Goal: Task Accomplishment & Management: Use online tool/utility

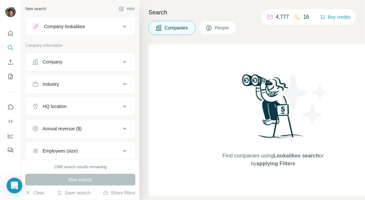
click at [75, 56] on button "Company" at bounding box center [80, 62] width 109 height 16
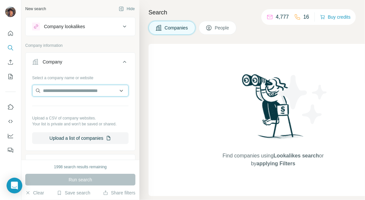
click at [81, 88] on input "text" at bounding box center [80, 91] width 96 height 12
paste input "**********"
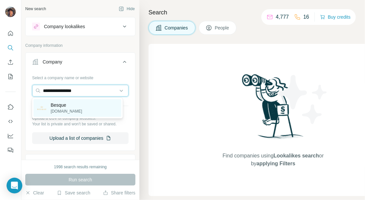
type input "**********"
click at [82, 103] on div "Besque [DOMAIN_NAME]" at bounding box center [77, 108] width 88 height 18
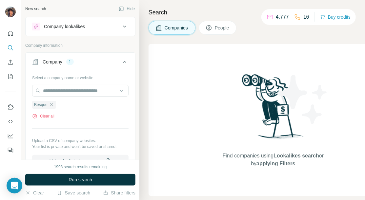
click at [77, 161] on div "1998 search results remaining Run search Clear Save search Share filters" at bounding box center [80, 180] width 118 height 40
click at [78, 159] on button "Upload a list of companies" at bounding box center [80, 161] width 96 height 12
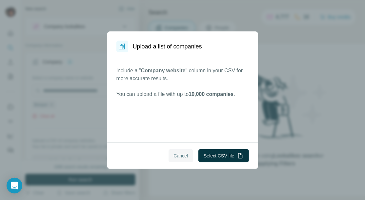
click at [174, 154] on span "Cancel" at bounding box center [181, 156] width 14 height 7
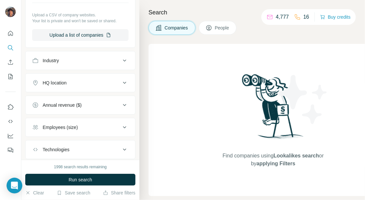
scroll to position [164, 0]
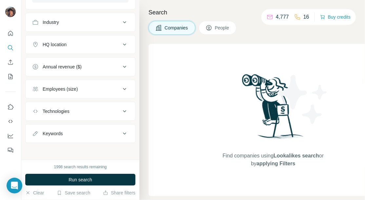
drag, startPoint x: 104, startPoint y: 172, endPoint x: 103, endPoint y: 167, distance: 5.1
click at [104, 170] on div "1998 search results remaining Run search Clear Save search Share filters" at bounding box center [80, 180] width 118 height 40
click at [82, 163] on div "1998 search results remaining Run search Clear Save search Share filters" at bounding box center [80, 180] width 118 height 40
click at [75, 170] on div "1998 search results remaining" at bounding box center [80, 167] width 53 height 6
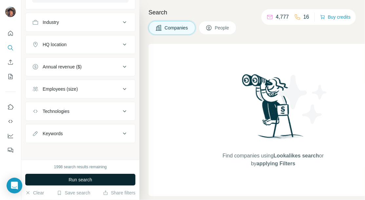
click at [78, 177] on span "Run search" at bounding box center [80, 180] width 24 height 7
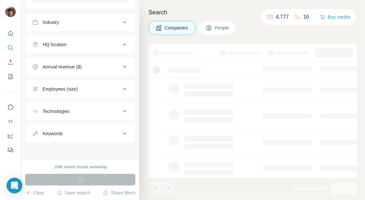
click at [80, 180] on div "Run search" at bounding box center [80, 180] width 110 height 12
